Goal: Check status: Check status

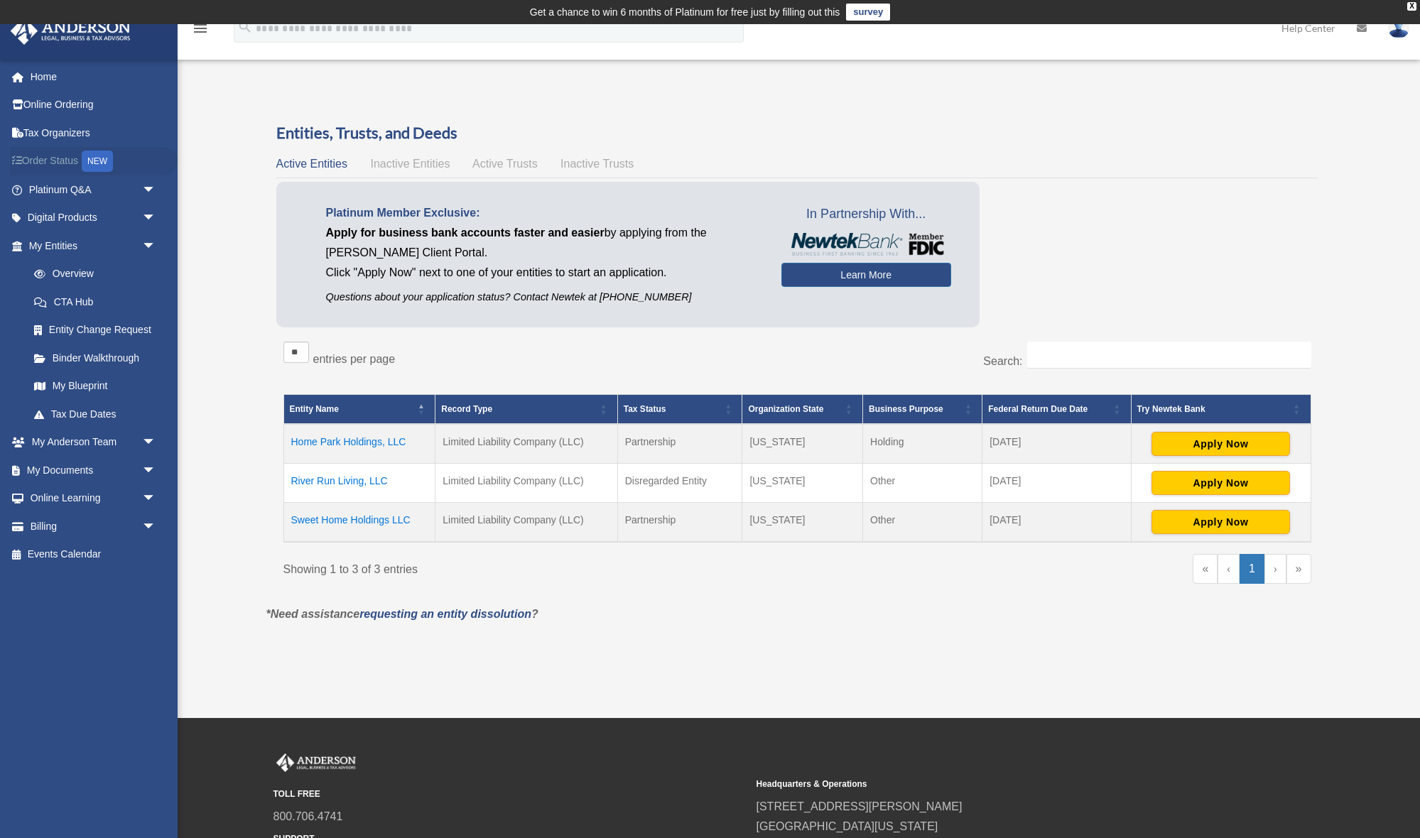
click at [70, 158] on link "Order Status NEW" at bounding box center [94, 161] width 168 height 29
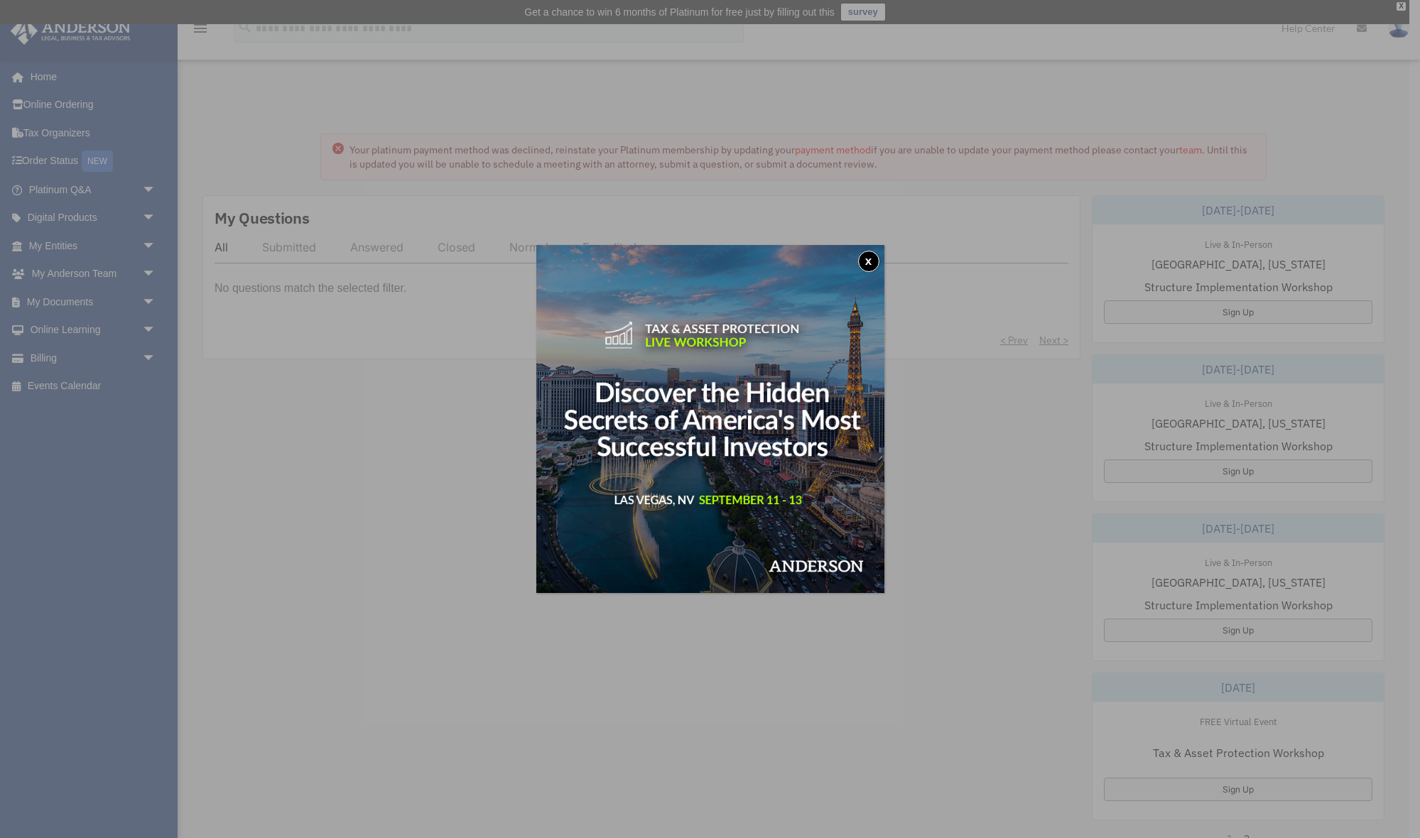
click at [868, 259] on button "x" at bounding box center [868, 261] width 21 height 21
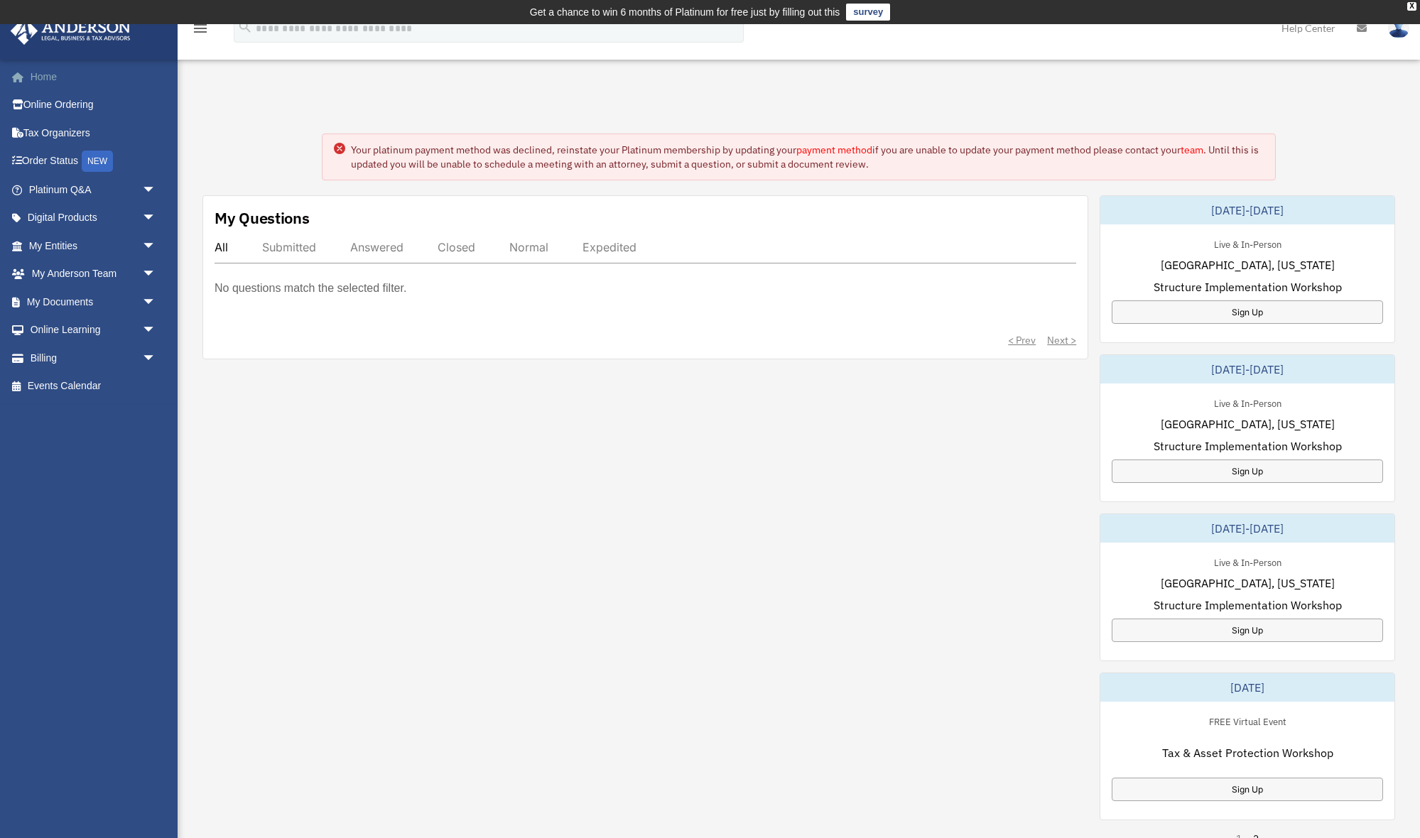
click at [47, 75] on link "Home" at bounding box center [94, 77] width 168 height 28
click at [99, 357] on link "Billing arrow_drop_down" at bounding box center [94, 358] width 168 height 28
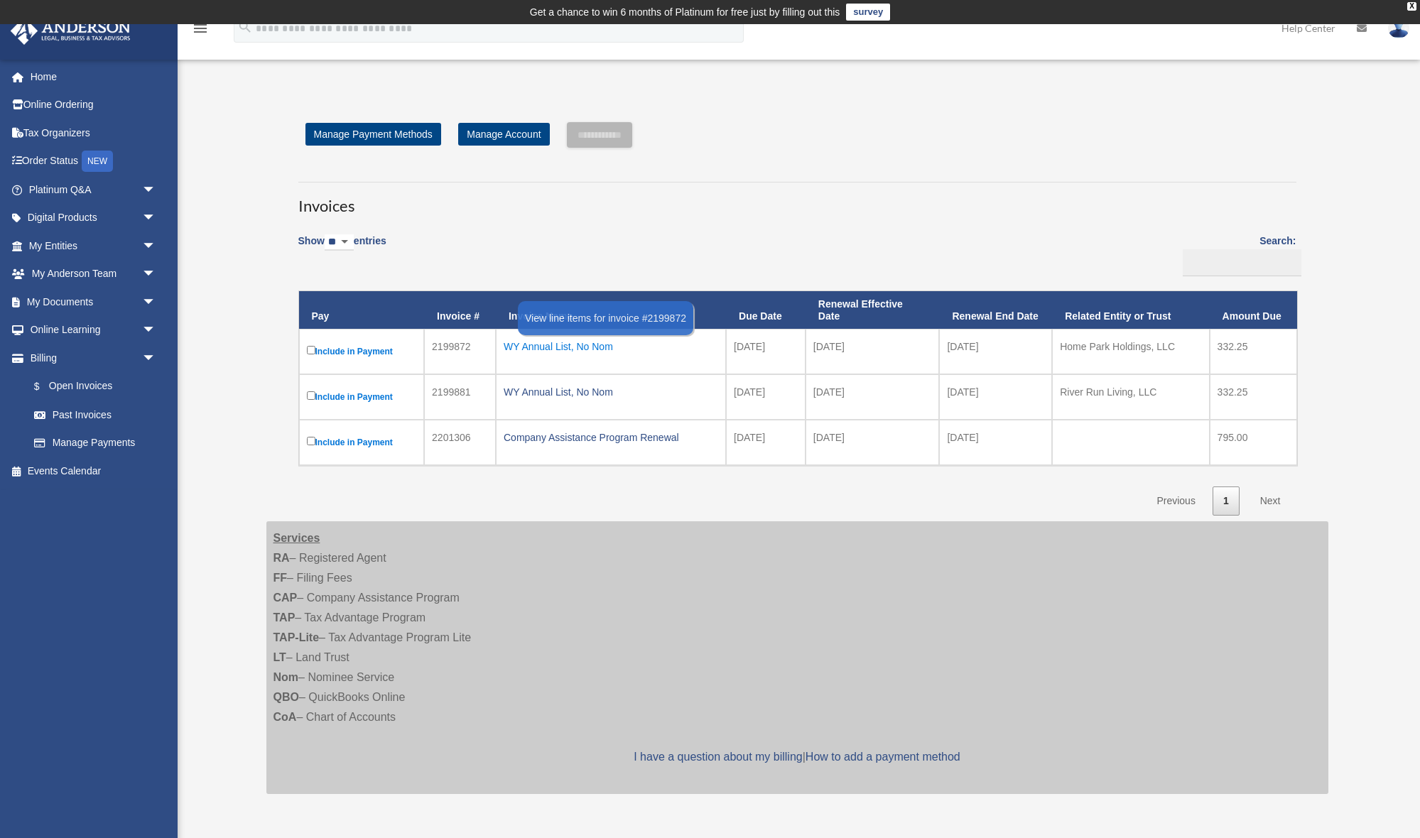
click at [551, 345] on div "WY Annual List, No Nom" at bounding box center [611, 347] width 215 height 20
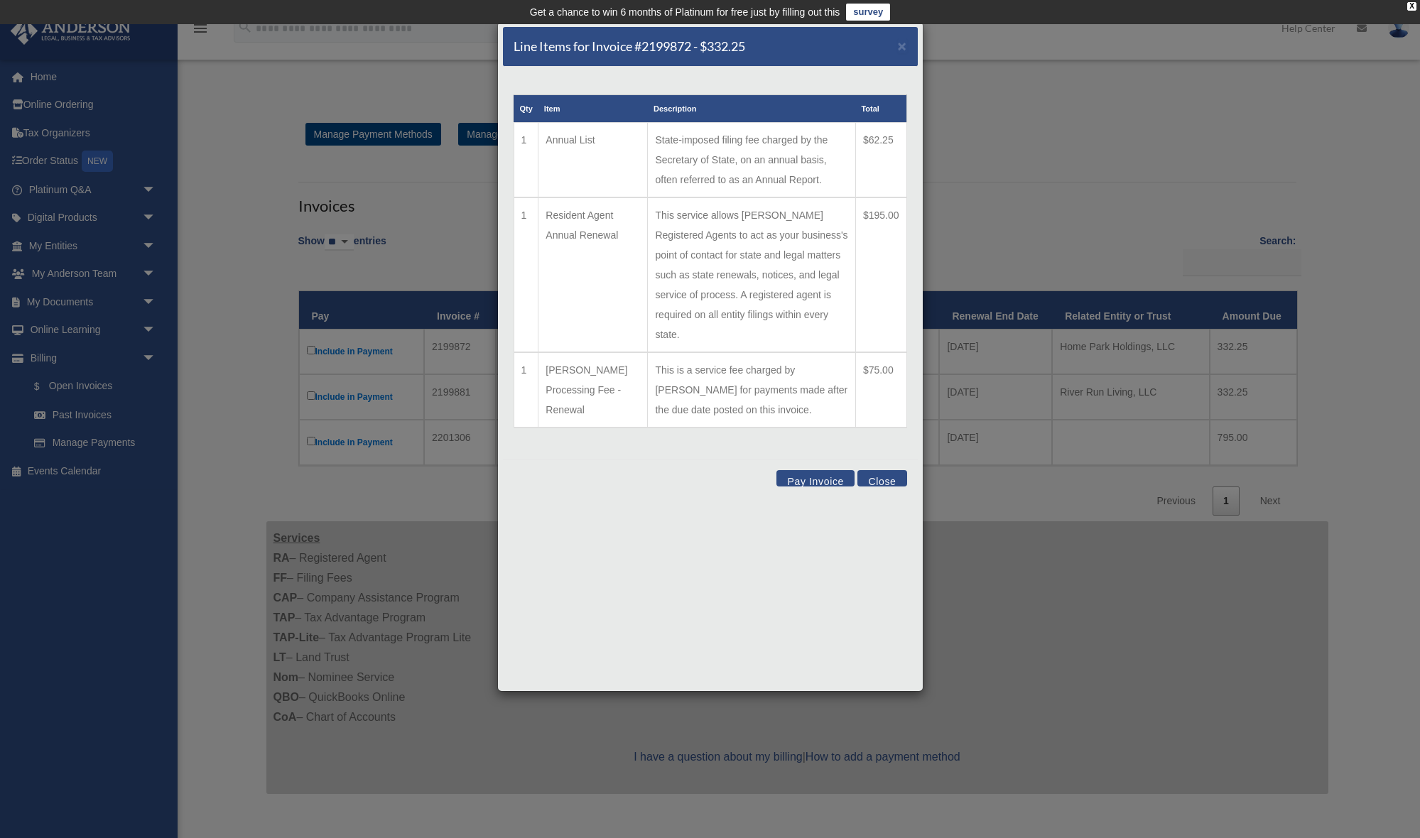
click at [889, 481] on button "Close" at bounding box center [882, 478] width 49 height 16
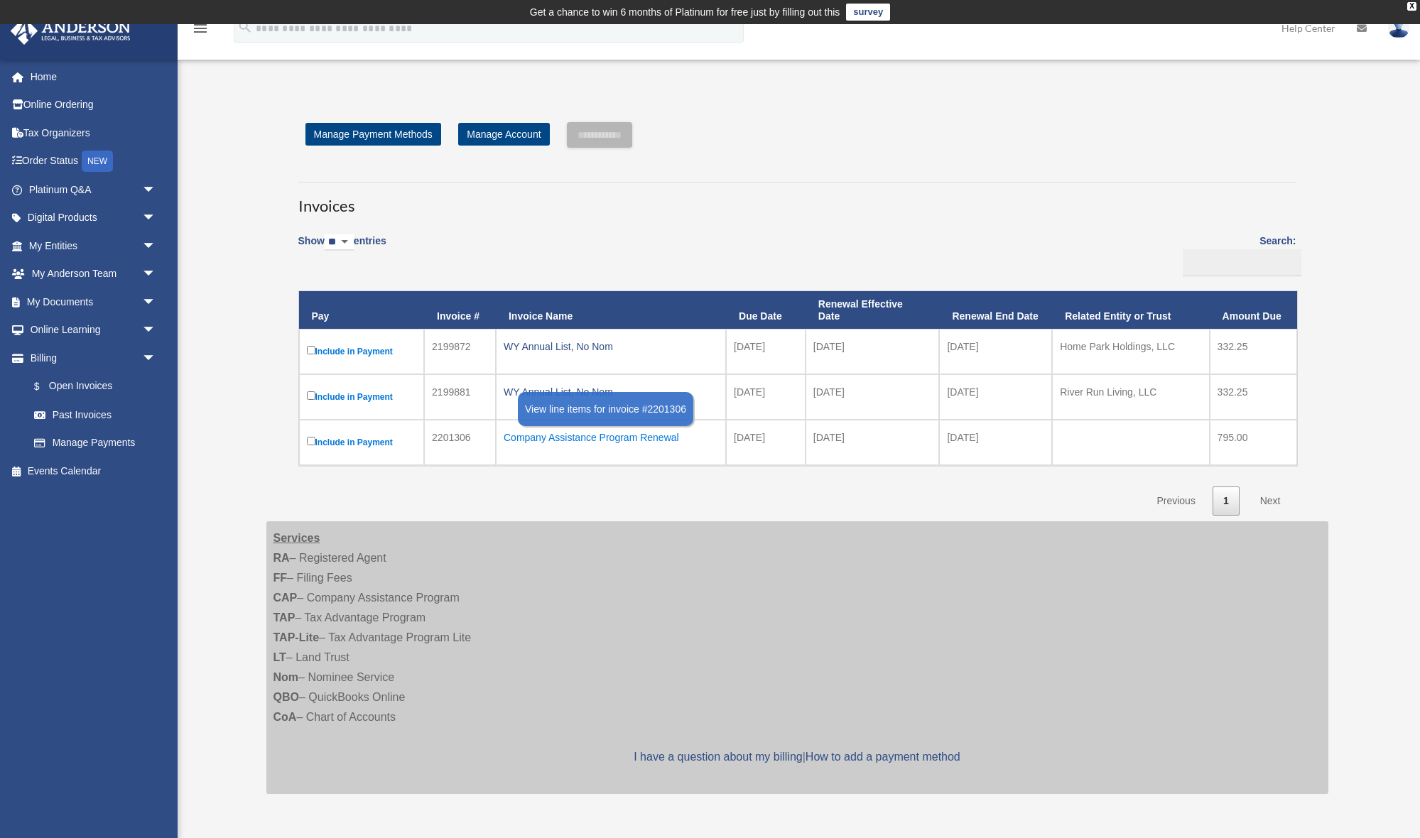
click at [629, 438] on div "Company Assistance Program Renewal" at bounding box center [611, 438] width 215 height 20
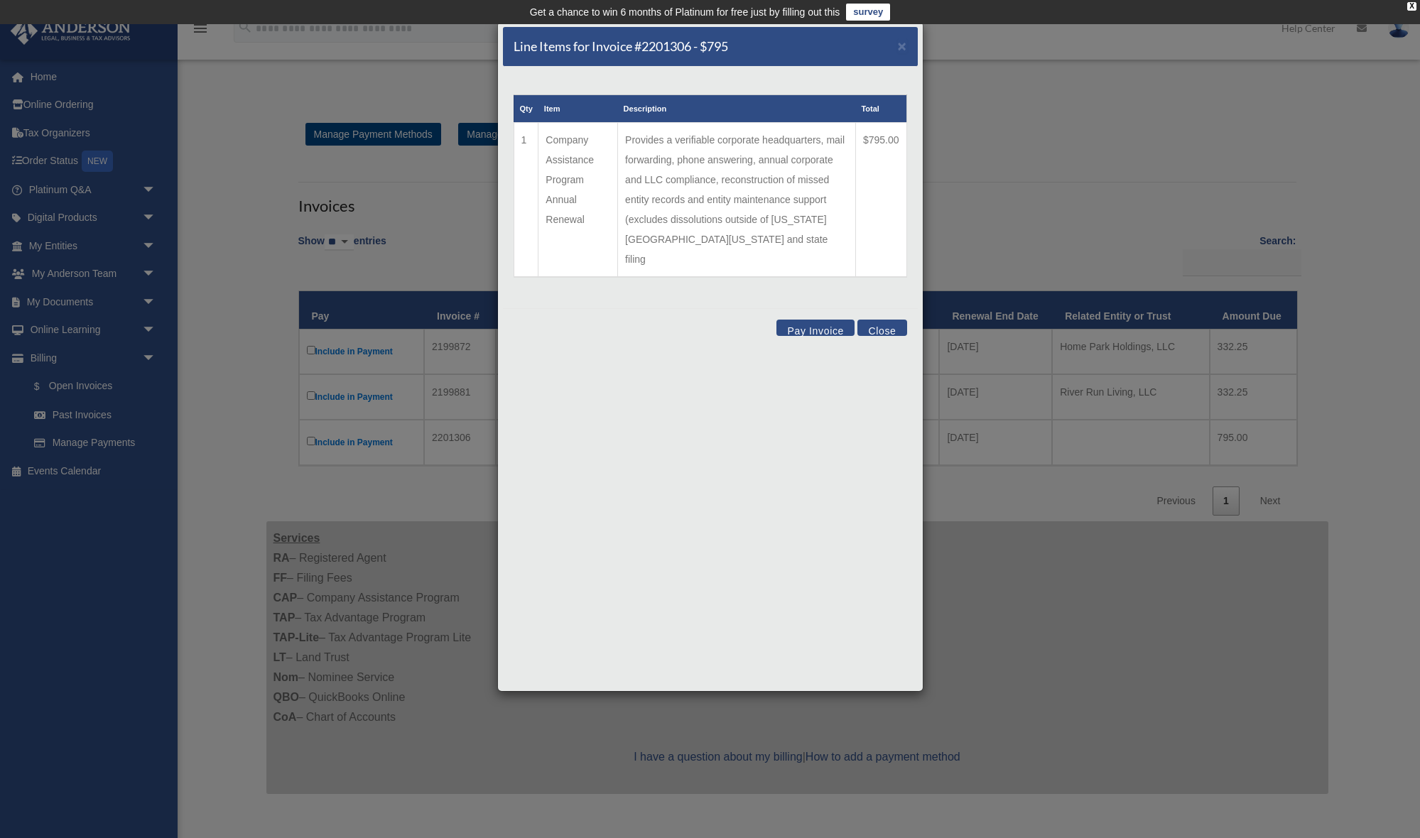
click at [882, 320] on button "Close" at bounding box center [882, 328] width 49 height 16
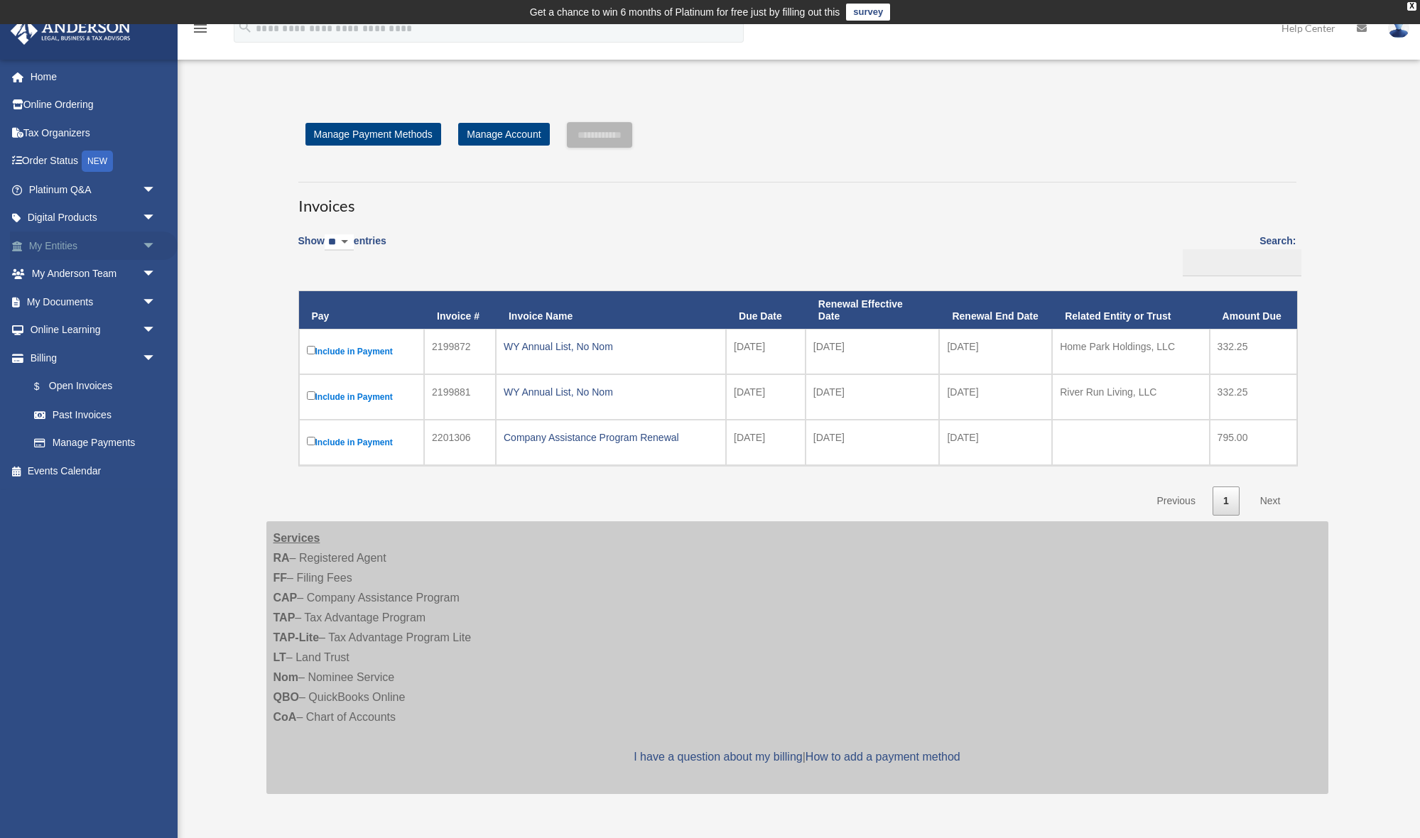
click at [147, 242] on span "arrow_drop_down" at bounding box center [156, 246] width 28 height 29
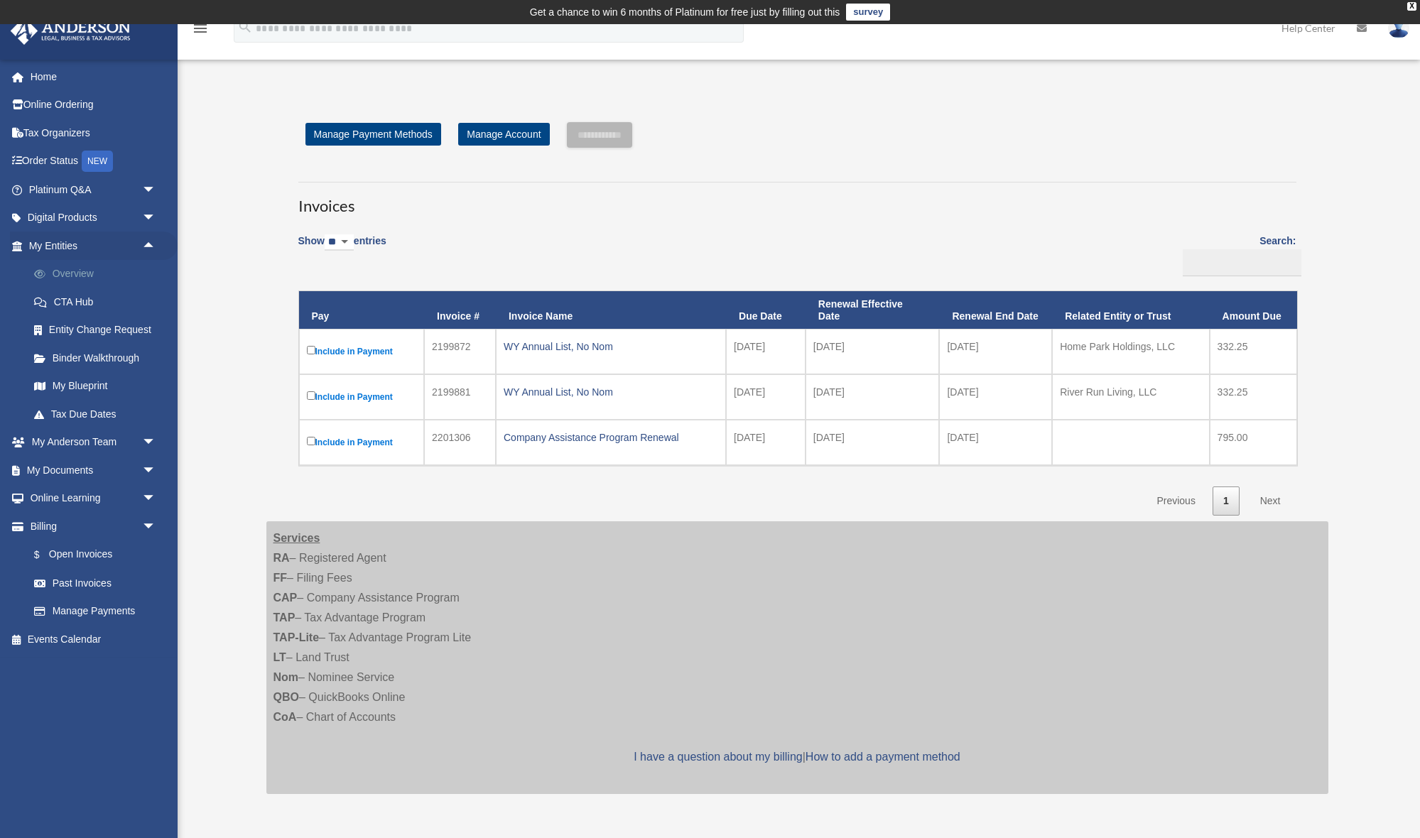
click at [70, 267] on link "Overview" at bounding box center [99, 274] width 158 height 28
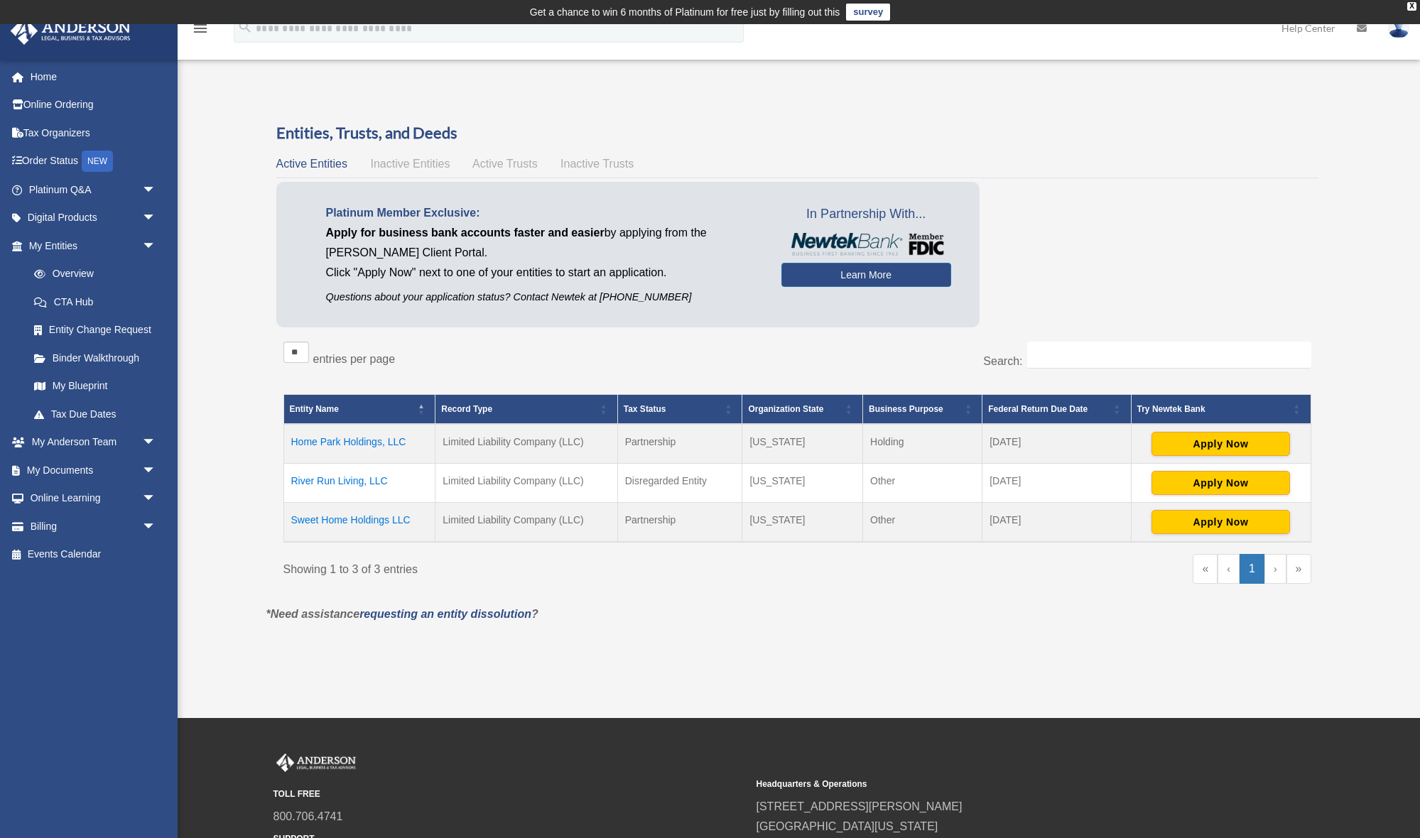
click at [362, 443] on td "Home Park Holdings, LLC" at bounding box center [359, 444] width 152 height 40
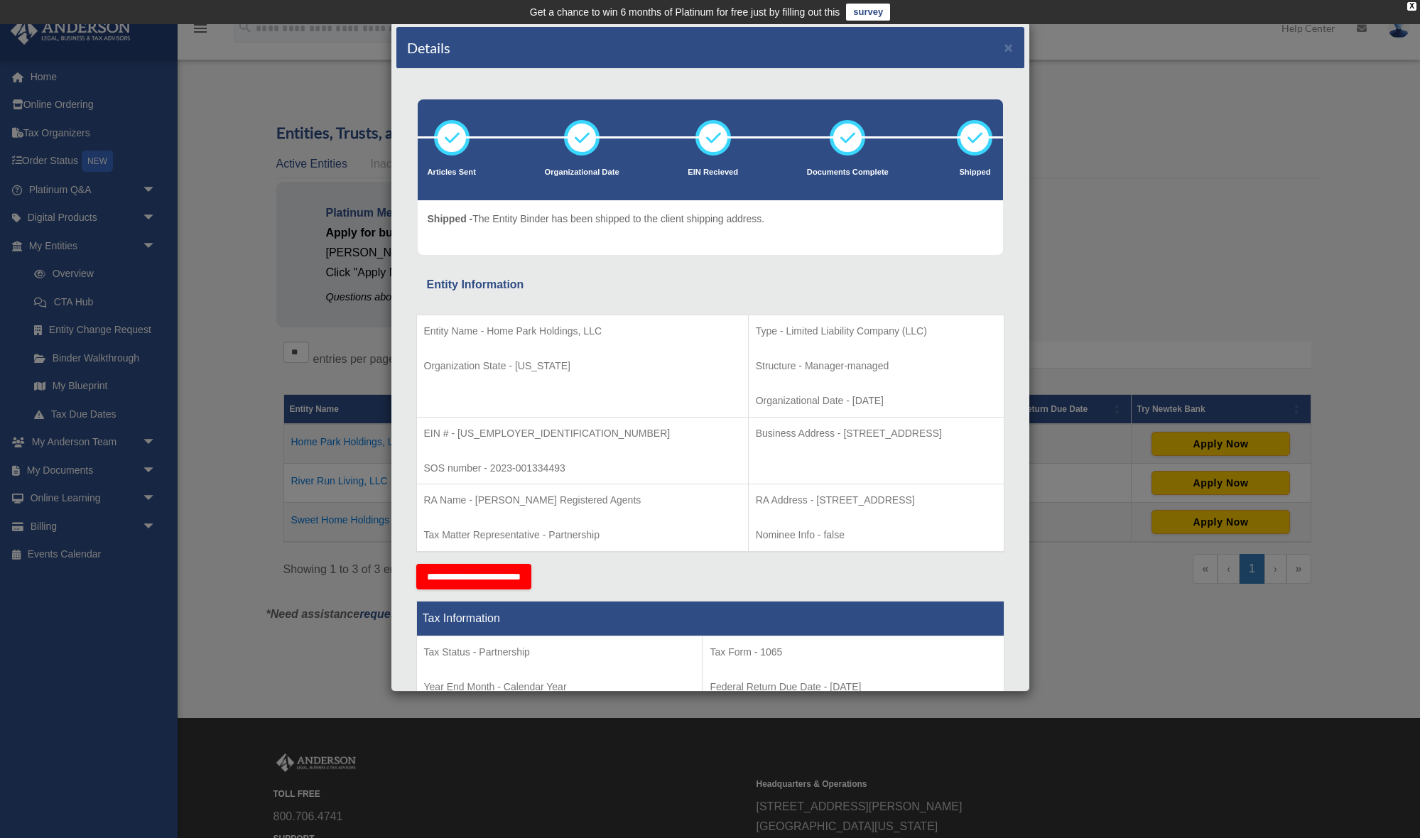
click at [1003, 46] on div "Details ×" at bounding box center [710, 48] width 628 height 42
click at [1010, 46] on button "×" at bounding box center [1009, 47] width 9 height 15
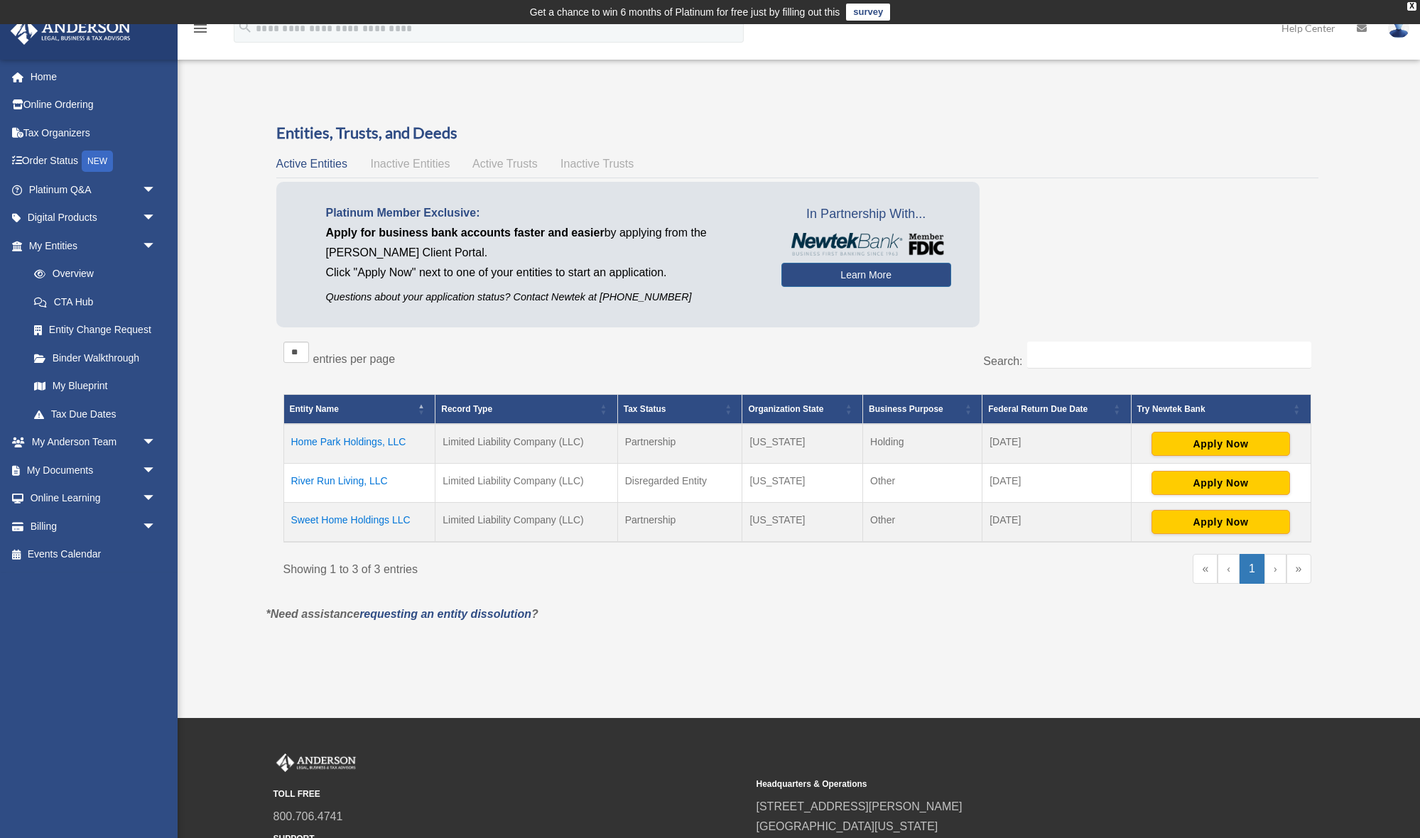
scroll to position [0, 0]
